Goal: Task Accomplishment & Management: Complete application form

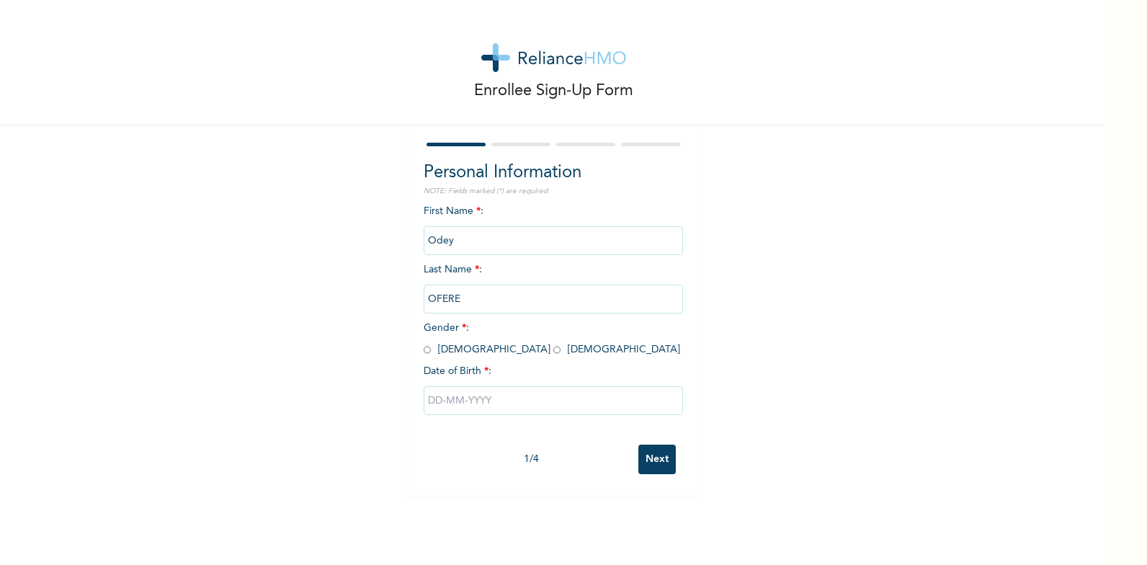
click at [425, 352] on input "radio" at bounding box center [427, 350] width 7 height 14
radio input "true"
click at [453, 406] on input "text" at bounding box center [553, 400] width 259 height 29
select select "7"
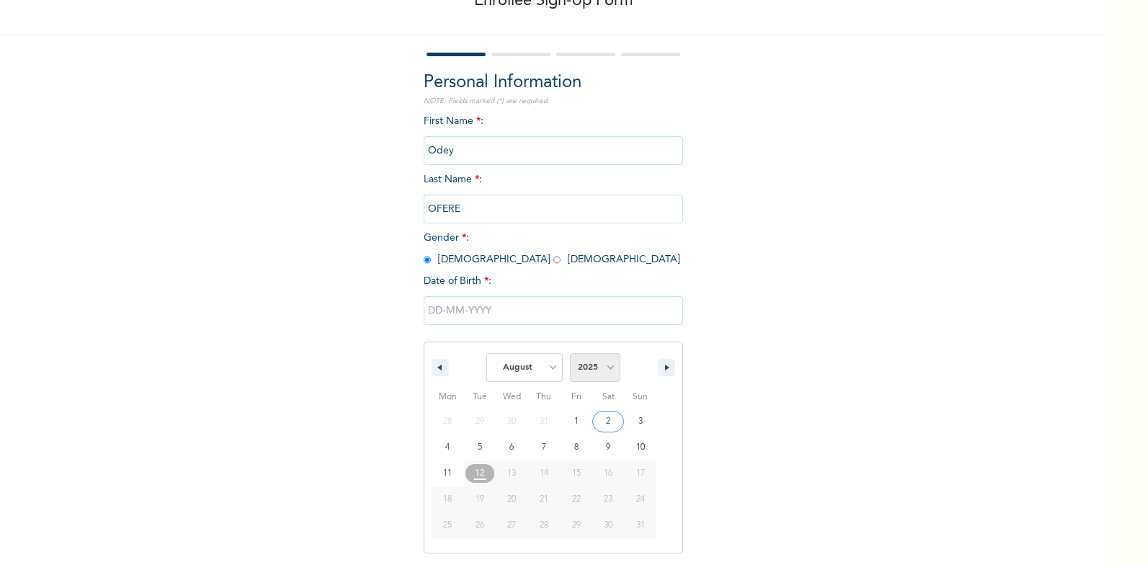
click at [603, 368] on select "2025 2024 2023 2022 2021 2020 2019 2018 2017 2016 2015 2014 2013 2012 2011 2010…" at bounding box center [595, 367] width 50 height 29
select select "1979"
click at [570, 354] on select "2025 2024 2023 2022 2021 2020 2019 2018 2017 2016 2015 2014 2013 2012 2011 2010…" at bounding box center [595, 367] width 50 height 29
click at [533, 368] on select "January February March April May June July August September October November De…" at bounding box center [525, 367] width 76 height 29
select select "9"
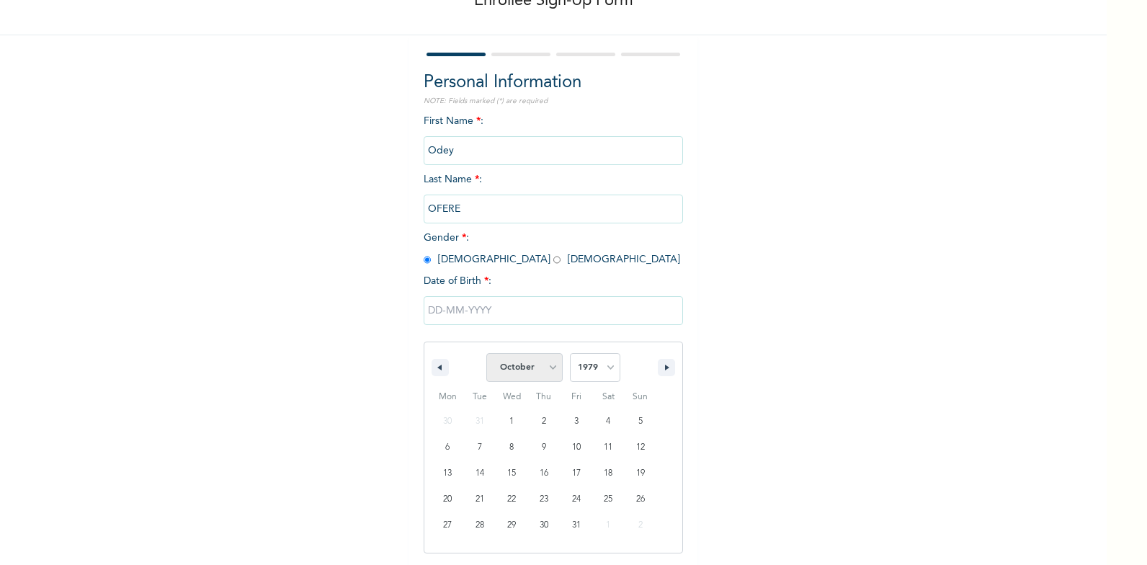
click at [487, 354] on select "January February March April May June July August September October November De…" at bounding box center [525, 367] width 76 height 29
type input "[DATE]"
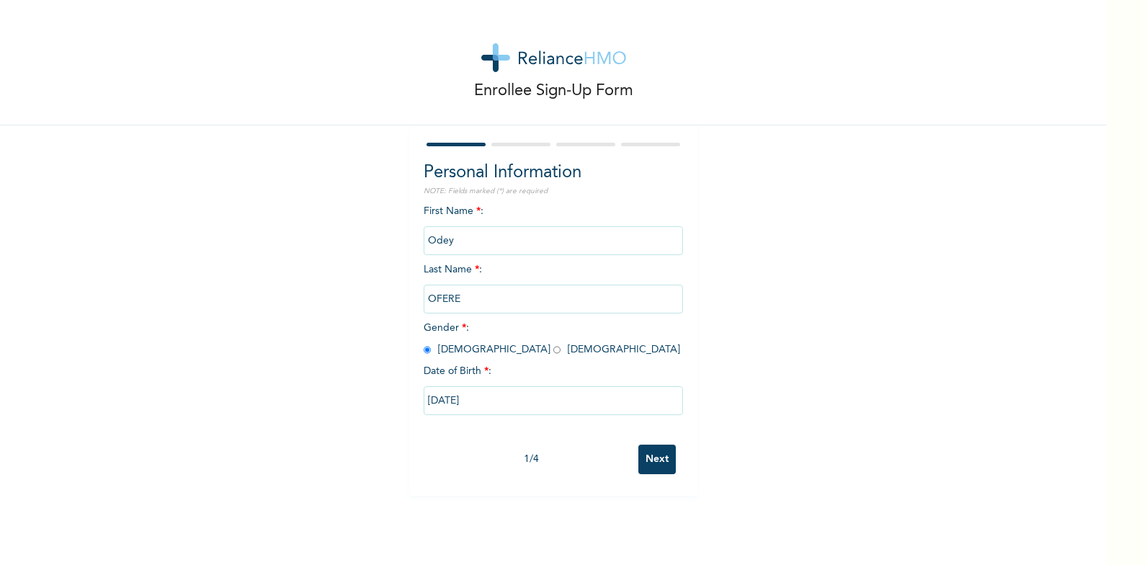
click at [641, 453] on input "Next" at bounding box center [657, 460] width 37 height 30
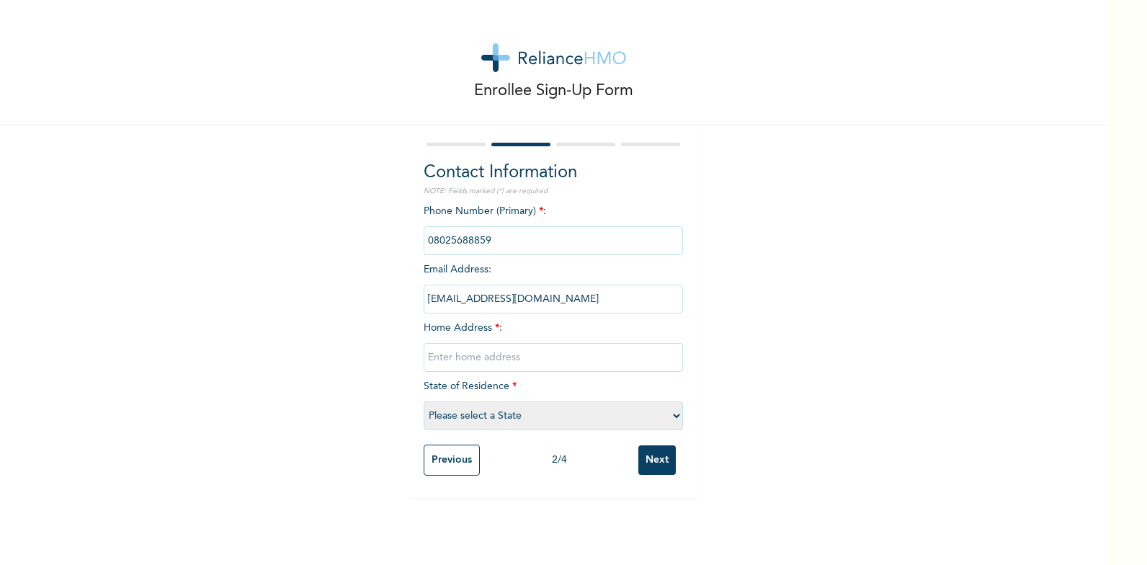
click at [435, 355] on input "text" at bounding box center [553, 357] width 259 height 29
type input "No 7 Believe closed Rumoukachi estate [GEOGRAPHIC_DATA]"
click at [670, 414] on select "Please select a State [PERSON_NAME] (FCT) [PERSON_NAME] Ibom [GEOGRAPHIC_DATA] …" at bounding box center [553, 415] width 259 height 29
select select "33"
click at [424, 401] on select "Please select a State [PERSON_NAME] (FCT) [PERSON_NAME] Ibom [GEOGRAPHIC_DATA] …" at bounding box center [553, 415] width 259 height 29
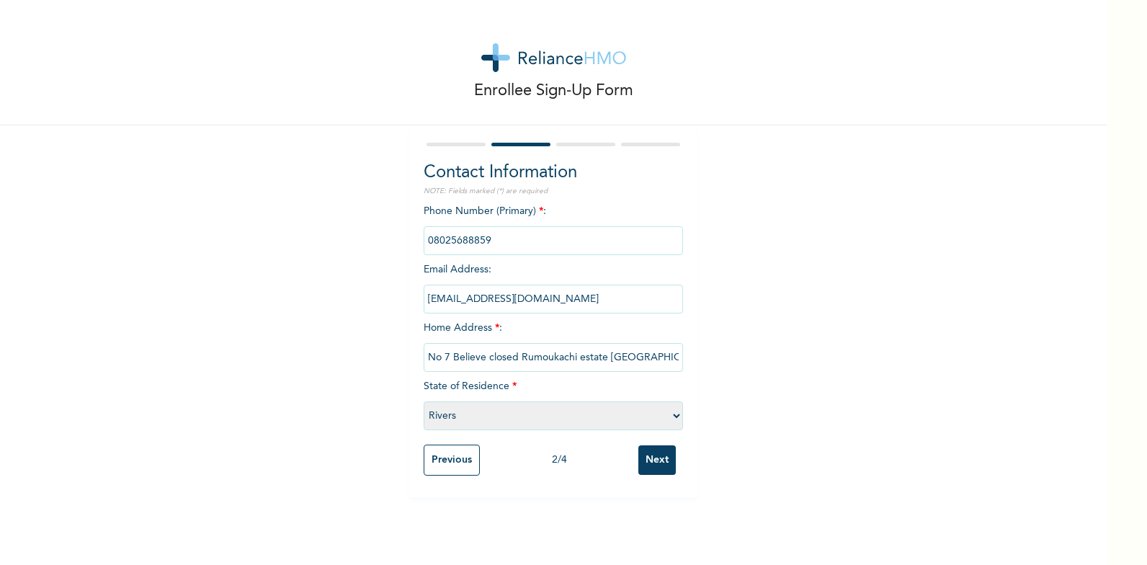
click at [497, 240] on input "phone" at bounding box center [553, 240] width 259 height 29
click at [650, 463] on input "Next" at bounding box center [657, 460] width 37 height 30
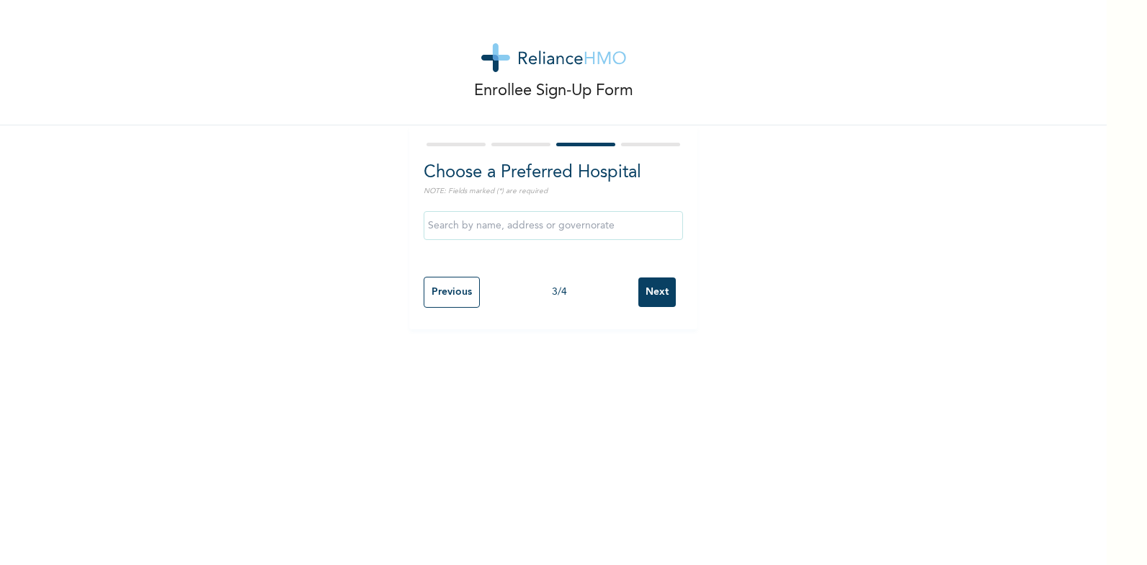
click at [430, 221] on input "text" at bounding box center [553, 225] width 259 height 29
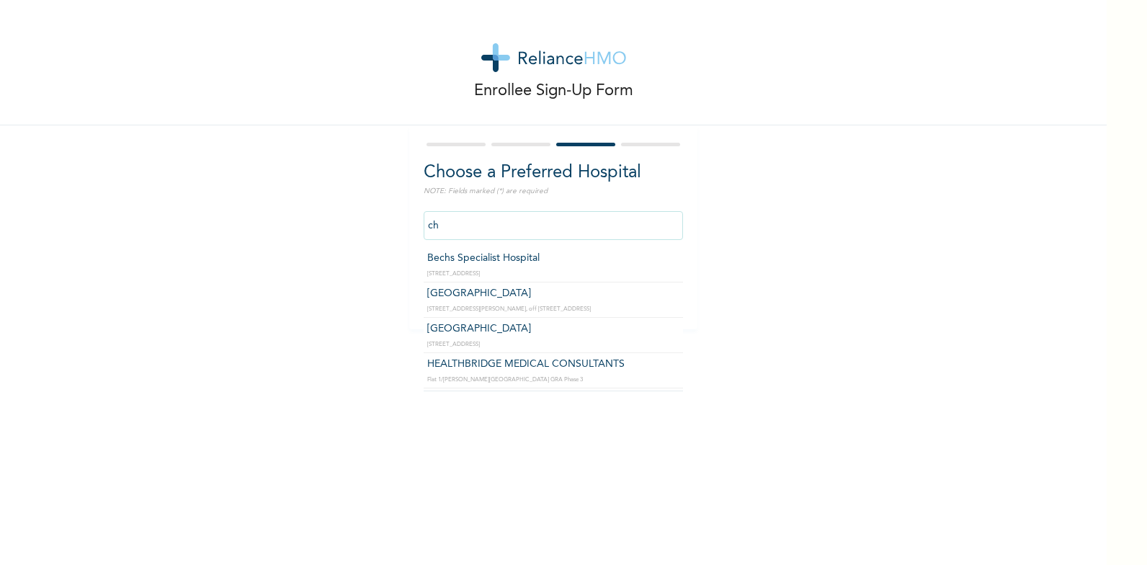
type input "c"
type input "April Hospital"
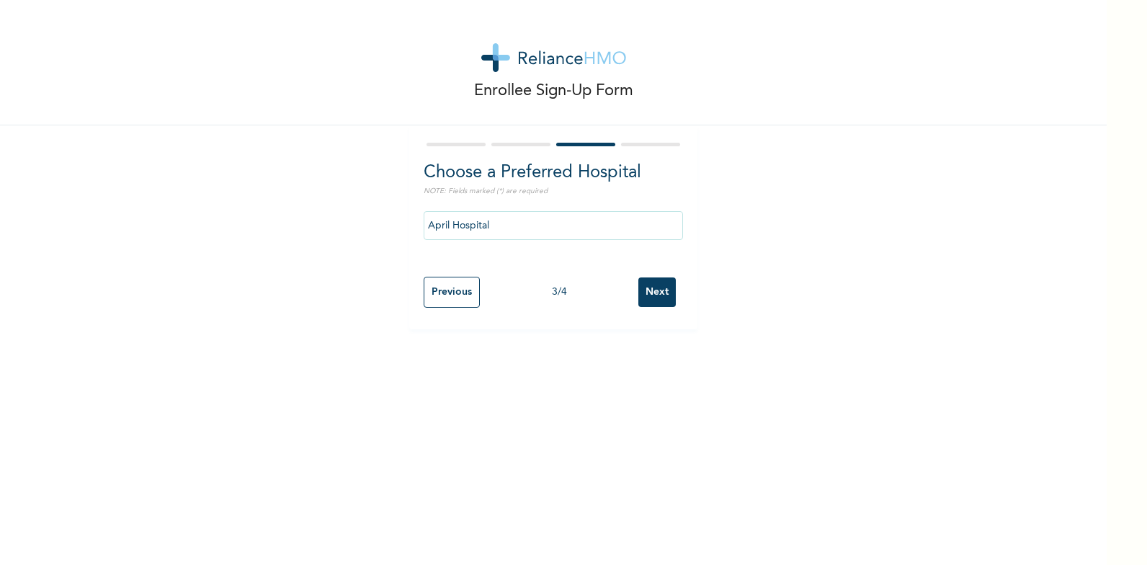
click at [655, 285] on input "Next" at bounding box center [657, 292] width 37 height 30
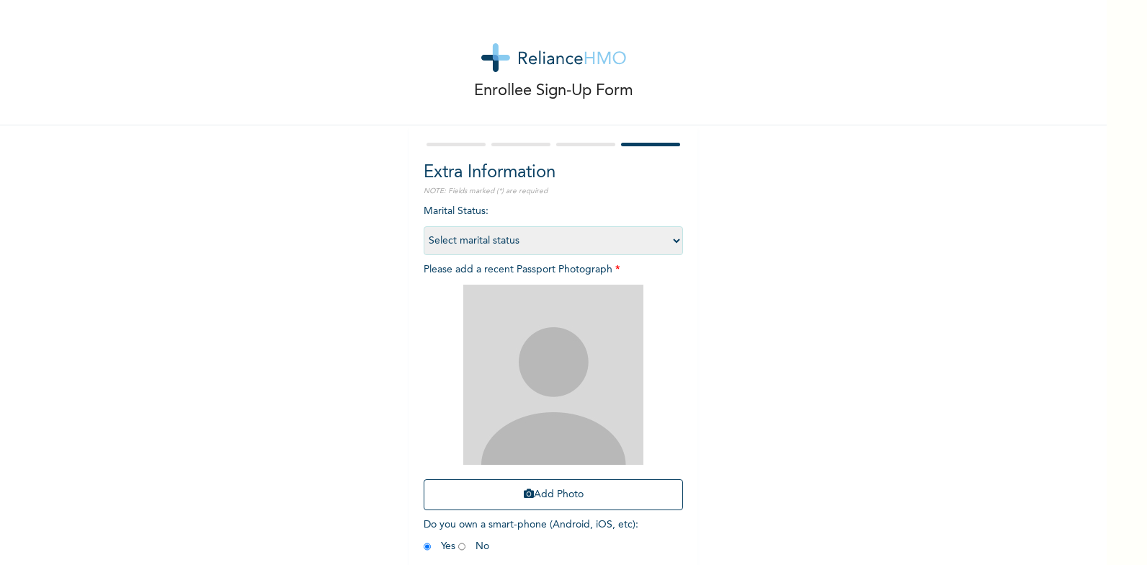
click at [670, 241] on select "Select marital status [DEMOGRAPHIC_DATA] Married [DEMOGRAPHIC_DATA] Widow/[DEMO…" at bounding box center [553, 240] width 259 height 29
select select "2"
click at [424, 226] on select "Select marital status [DEMOGRAPHIC_DATA] Married [DEMOGRAPHIC_DATA] Widow/[DEMO…" at bounding box center [553, 240] width 259 height 29
click at [458, 548] on input "radio" at bounding box center [461, 547] width 7 height 14
radio input "true"
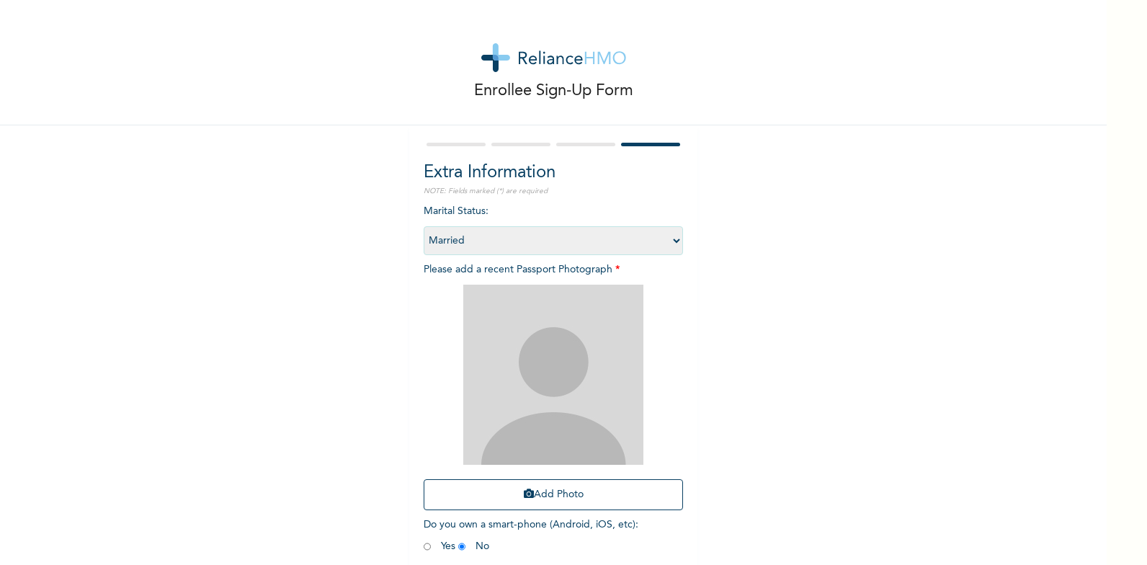
click at [424, 548] on input "radio" at bounding box center [427, 547] width 7 height 14
radio input "true"
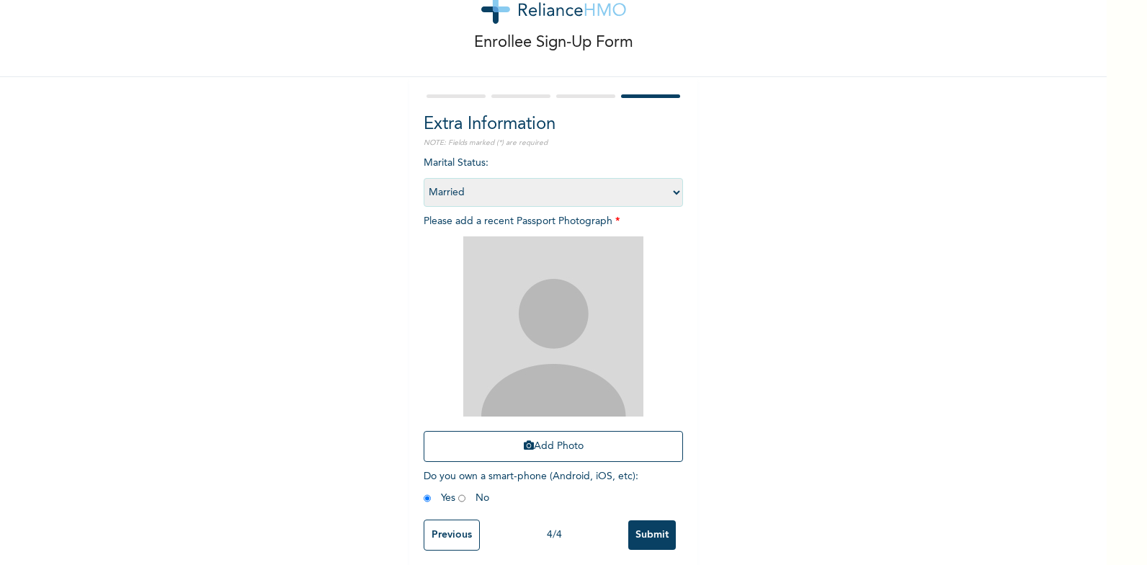
scroll to position [66, 0]
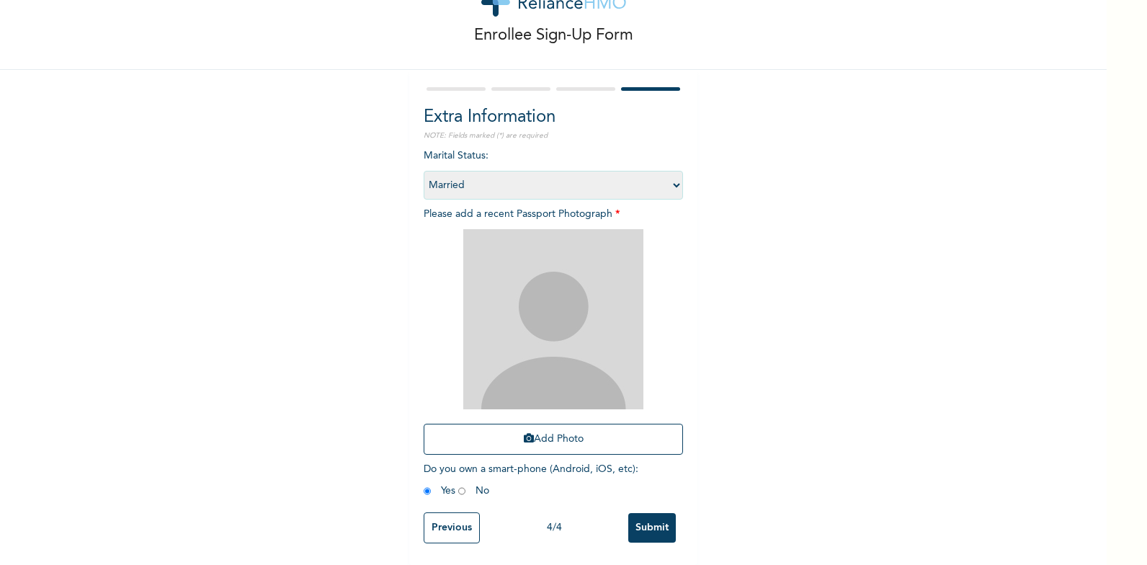
click at [649, 520] on input "Submit" at bounding box center [652, 528] width 48 height 30
